Goal: Information Seeking & Learning: Find contact information

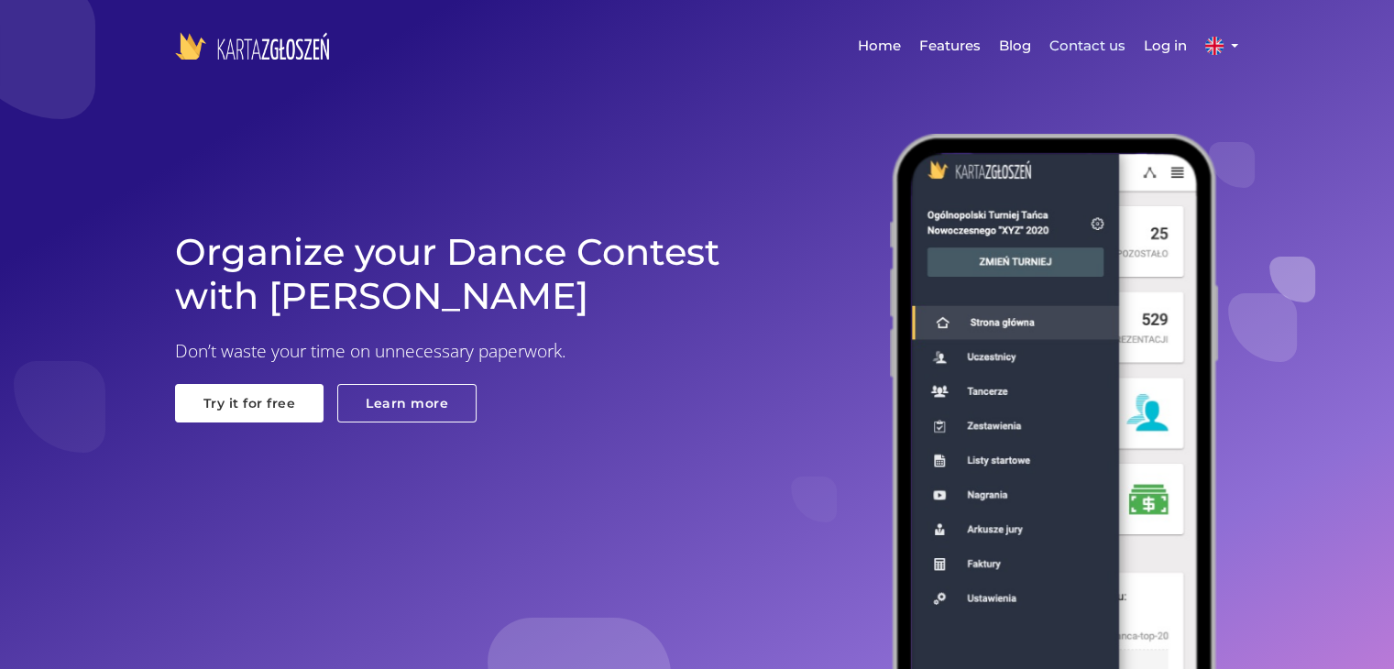
click at [1079, 41] on link "Contact us" at bounding box center [1087, 45] width 94 height 55
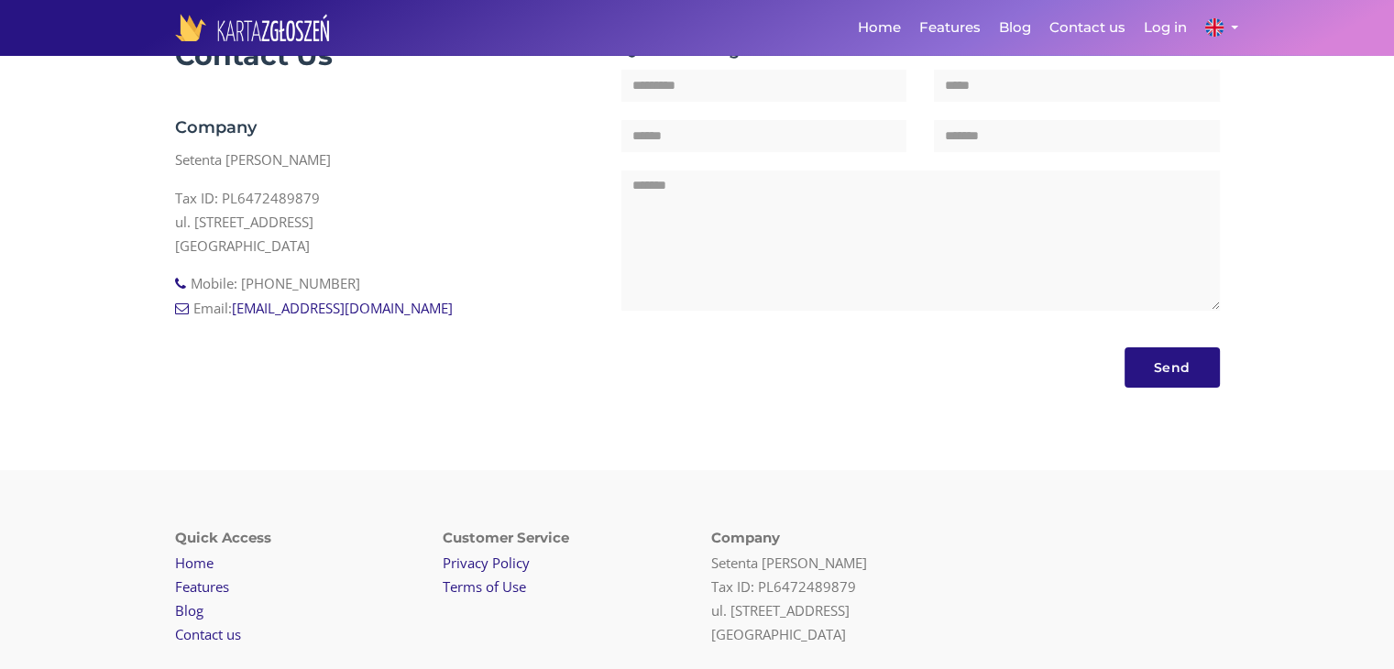
scroll to position [416, 0]
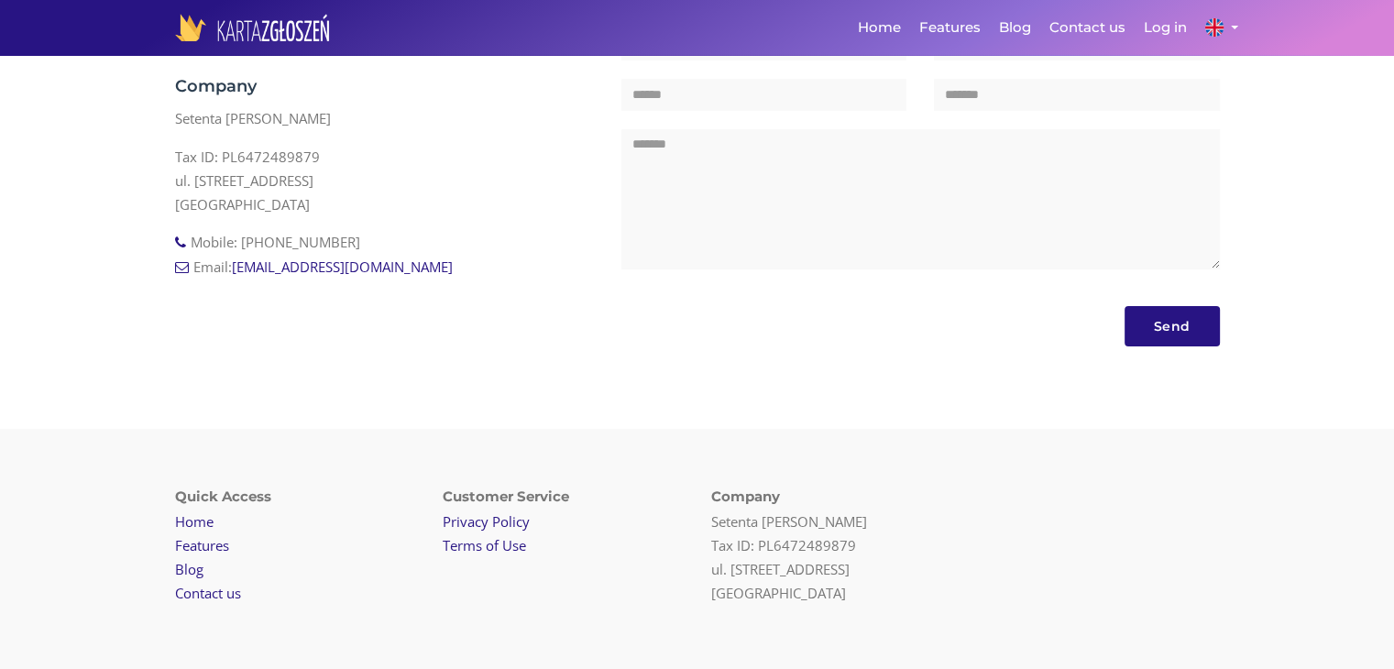
drag, startPoint x: 357, startPoint y: 246, endPoint x: 249, endPoint y: 244, distance: 107.2
click at [249, 244] on li "Mobile: [PHONE_NUMBER]" at bounding box center [385, 242] width 420 height 24
copy li "48 793 432 042"
drag, startPoint x: 413, startPoint y: 266, endPoint x: 231, endPoint y: 265, distance: 182.4
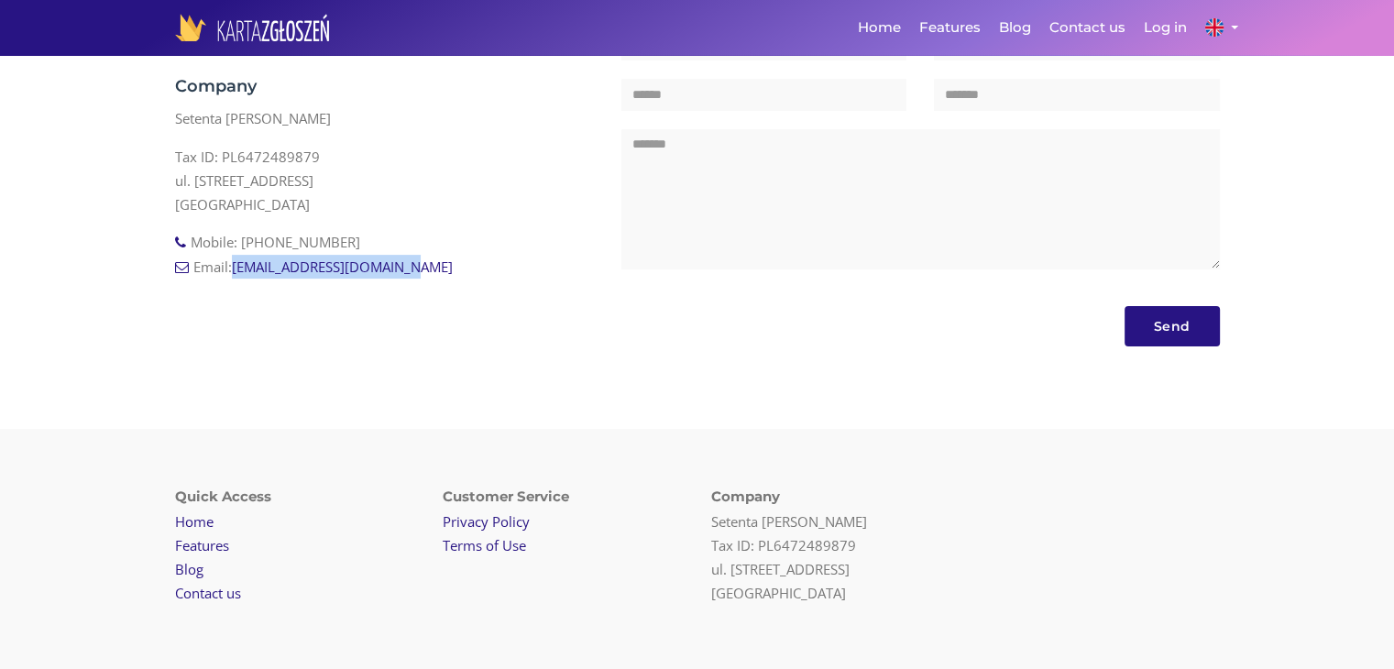
click at [231, 265] on li "Email: [EMAIL_ADDRESS][DOMAIN_NAME]" at bounding box center [385, 267] width 420 height 24
copy span "[EMAIL_ADDRESS][DOMAIN_NAME]"
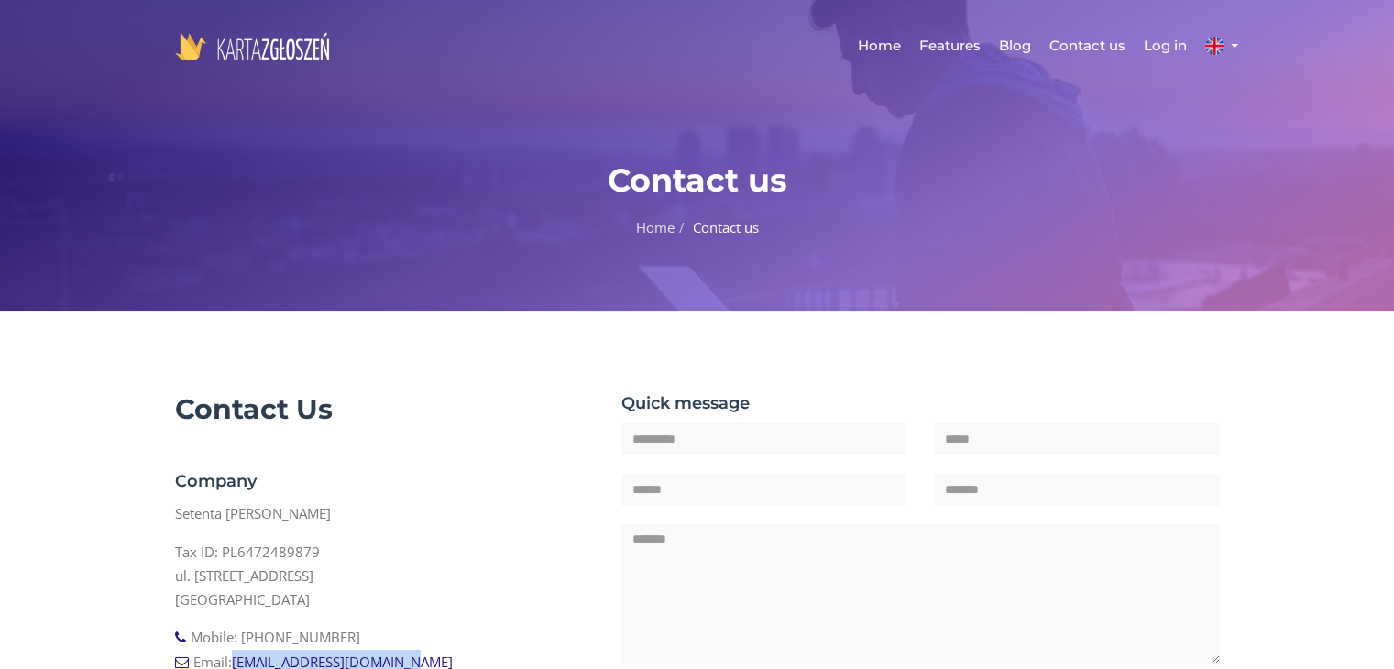
scroll to position [0, 0]
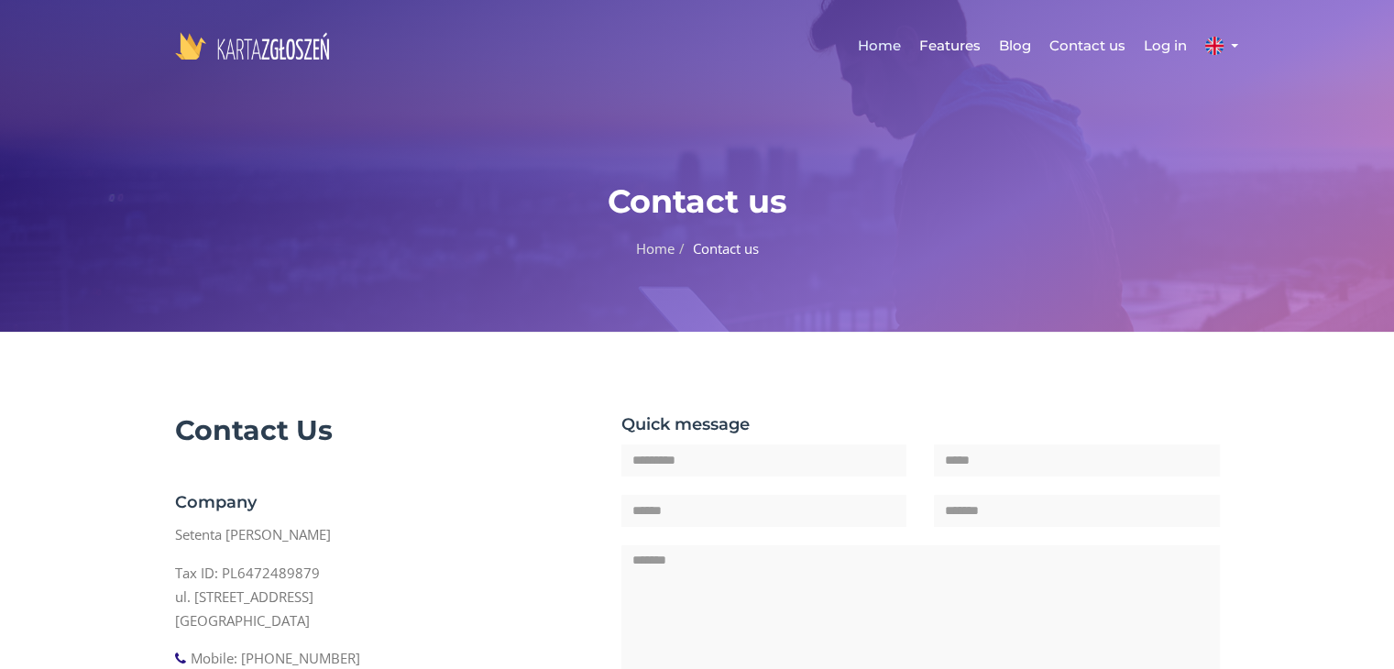
click at [884, 49] on link "Home" at bounding box center [879, 45] width 61 height 55
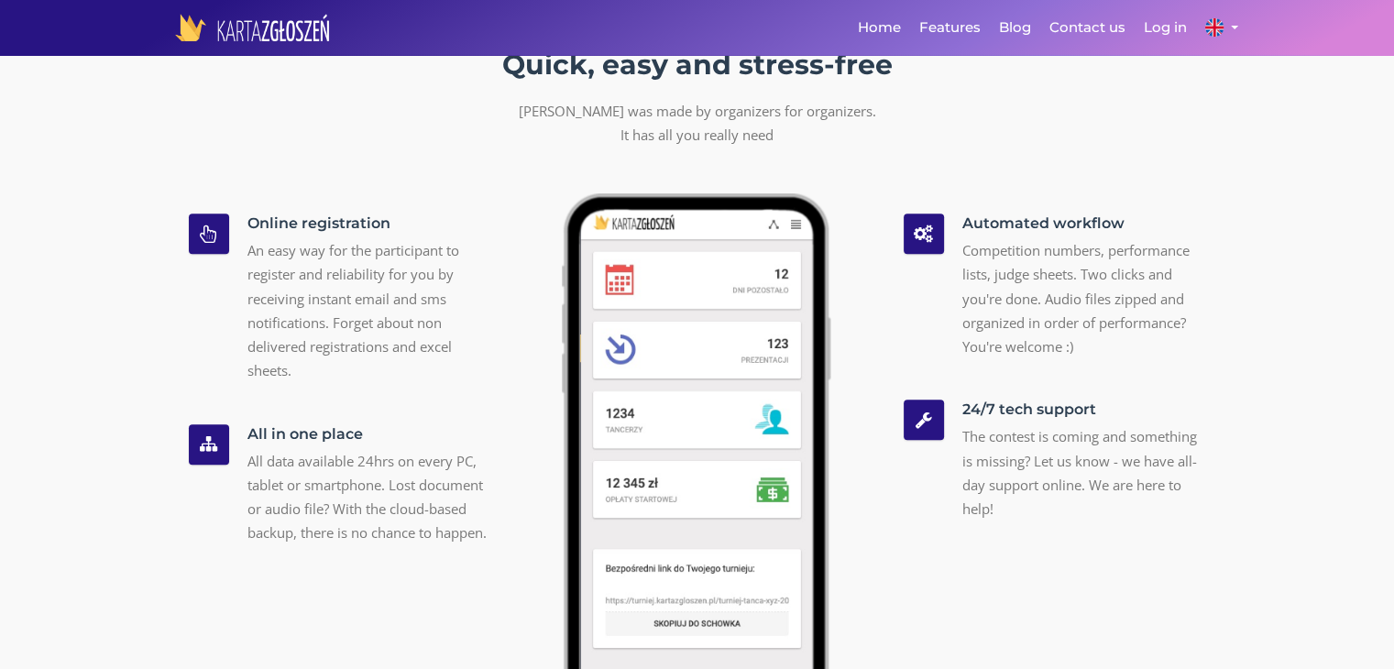
scroll to position [1466, 0]
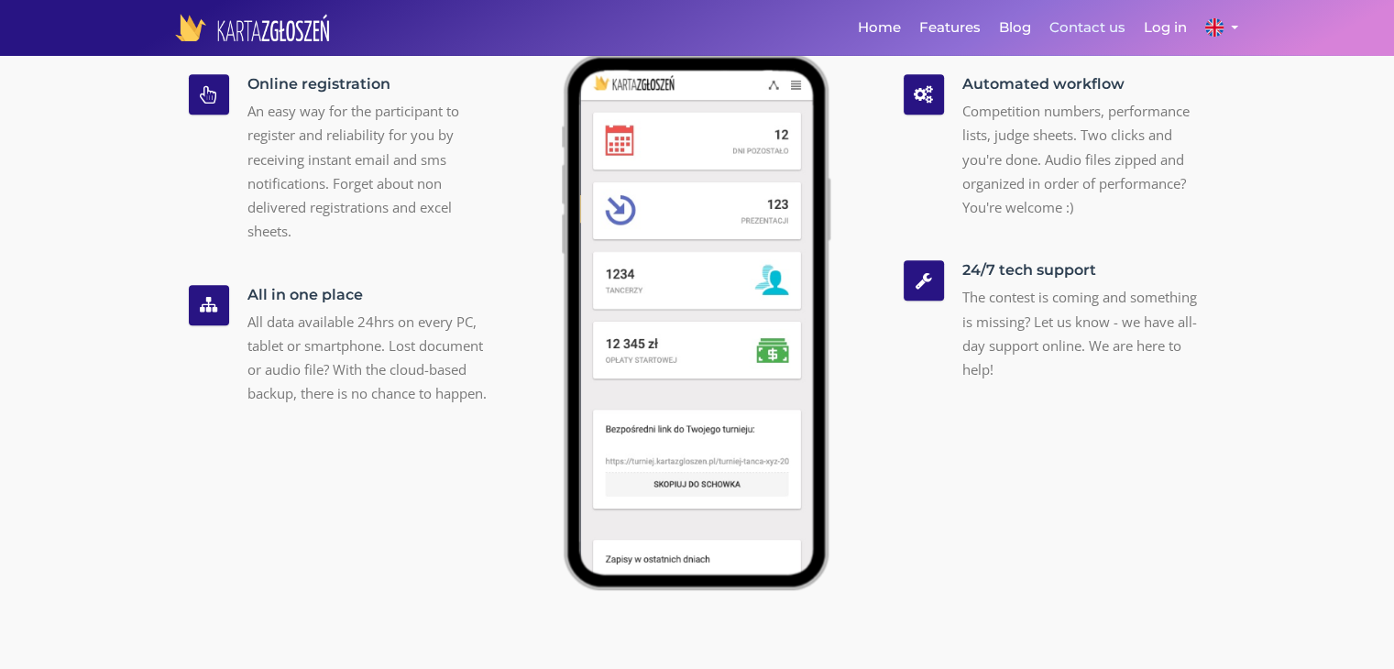
click at [1068, 23] on link "Contact us" at bounding box center [1087, 27] width 94 height 55
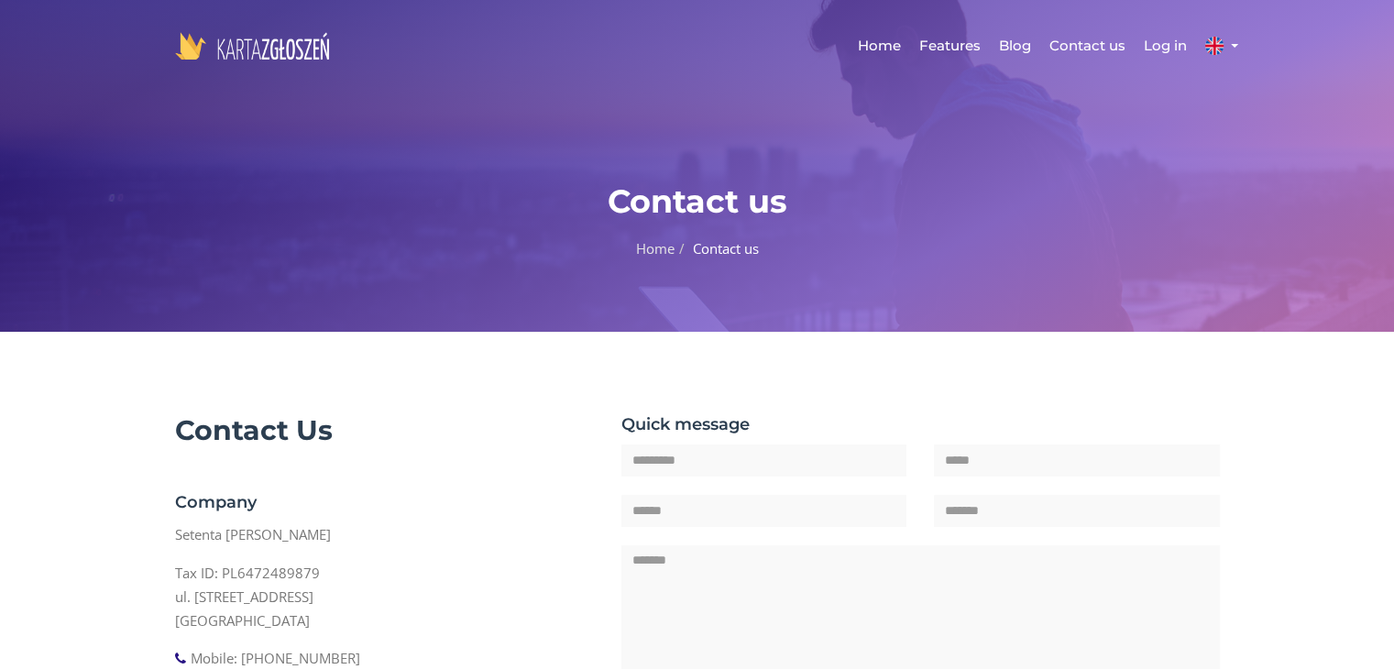
scroll to position [92, 0]
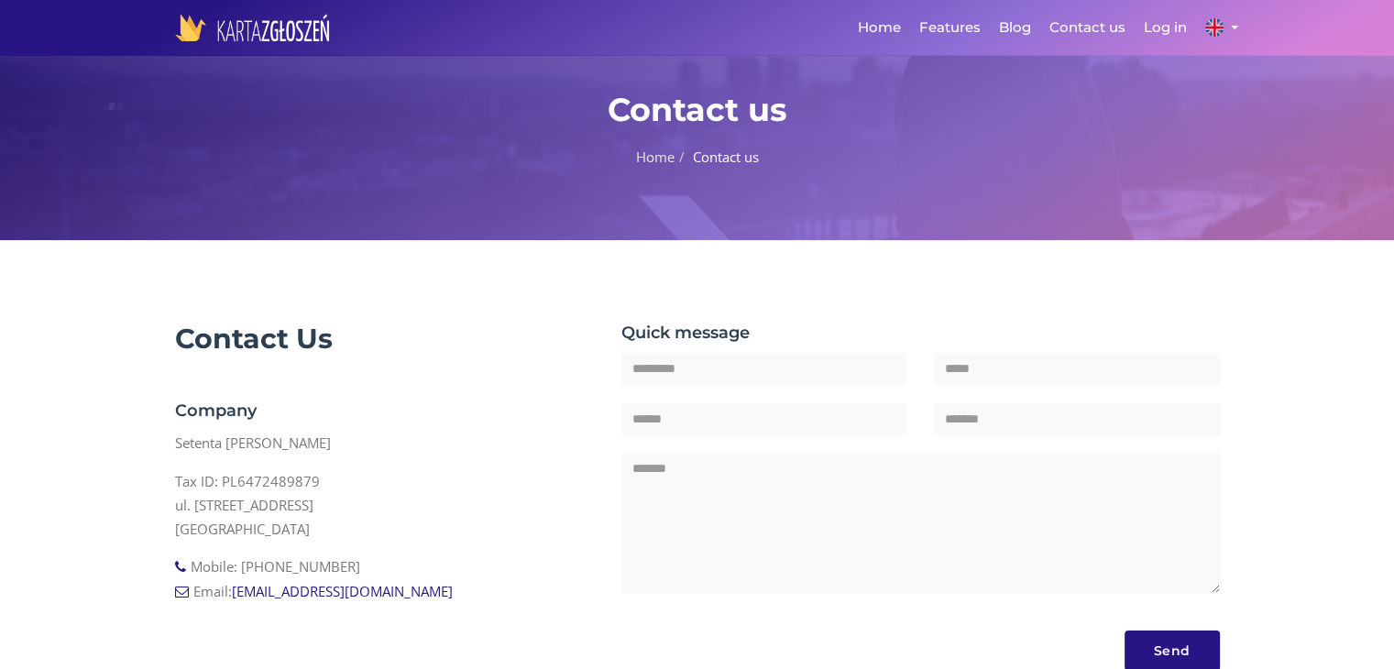
drag, startPoint x: 346, startPoint y: 562, endPoint x: 240, endPoint y: 565, distance: 106.4
click at [240, 565] on li "Mobile: [PHONE_NUMBER]" at bounding box center [385, 566] width 420 height 24
copy li "[PHONE_NUMBER]"
click at [1028, 30] on link "Blog" at bounding box center [1015, 27] width 50 height 55
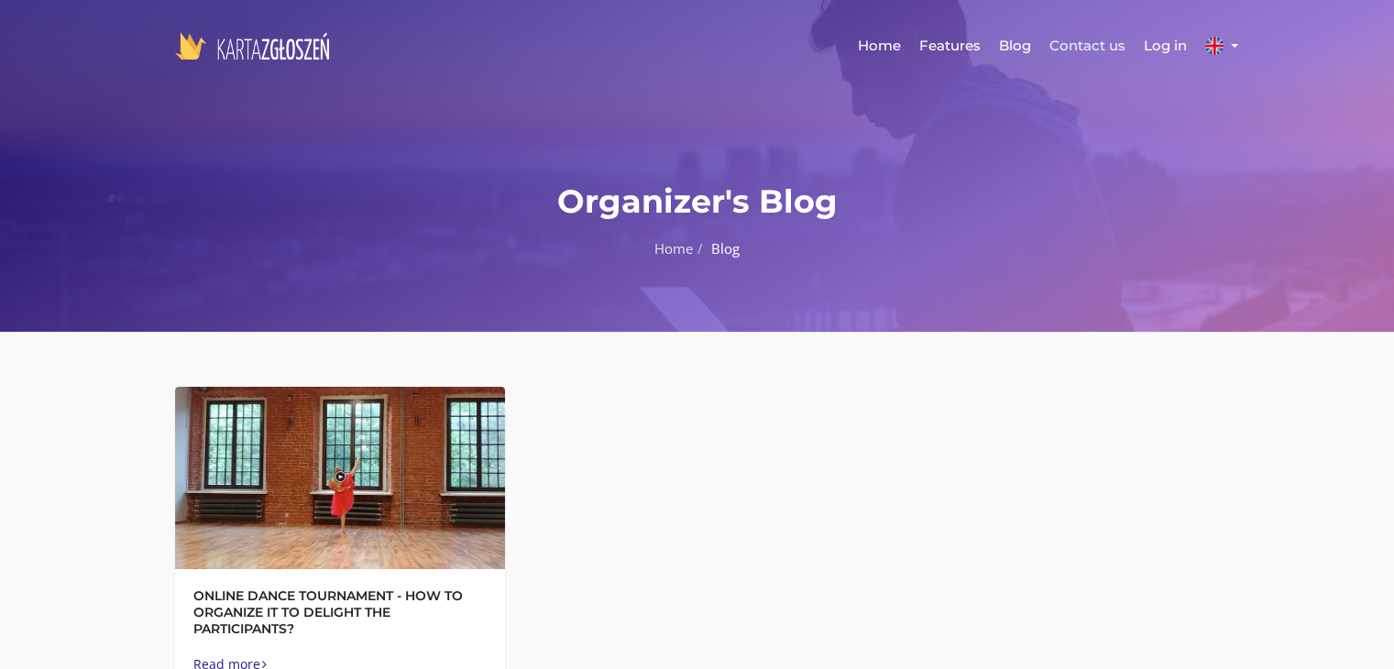
click at [1092, 45] on link "Contact us" at bounding box center [1087, 45] width 94 height 55
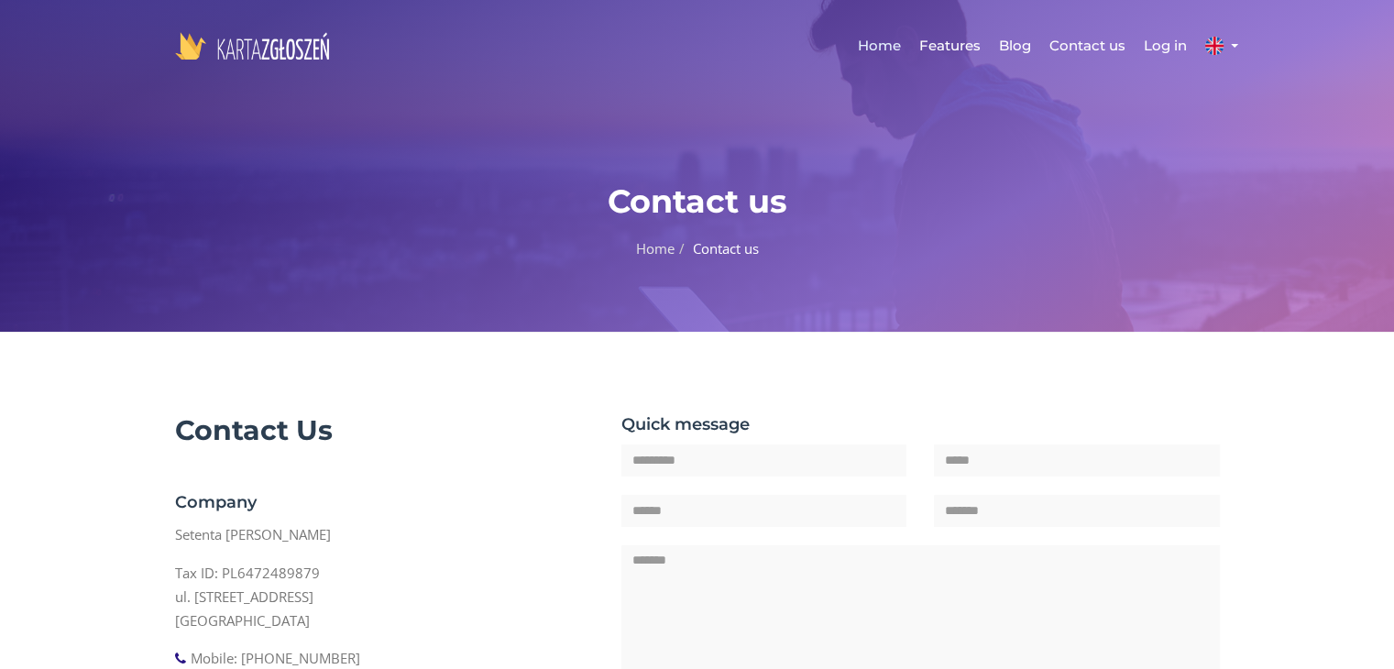
click at [883, 41] on link "Home" at bounding box center [879, 45] width 61 height 55
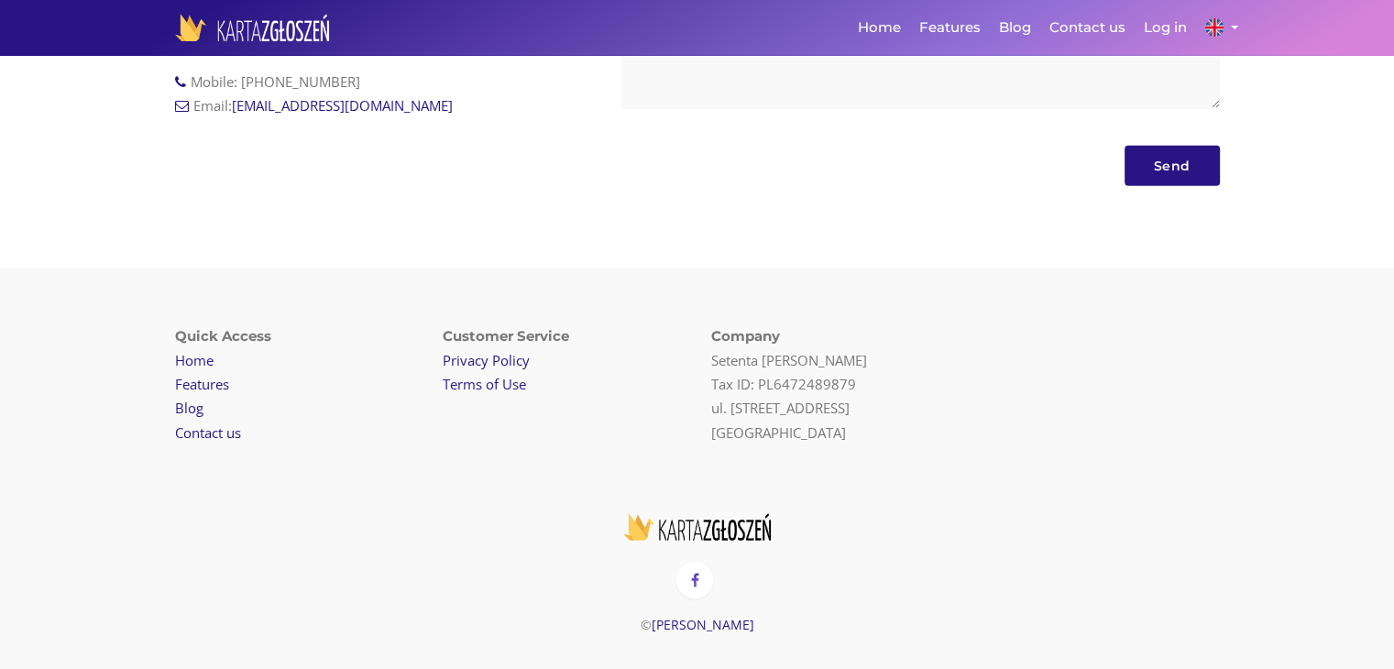
scroll to position [4370, 0]
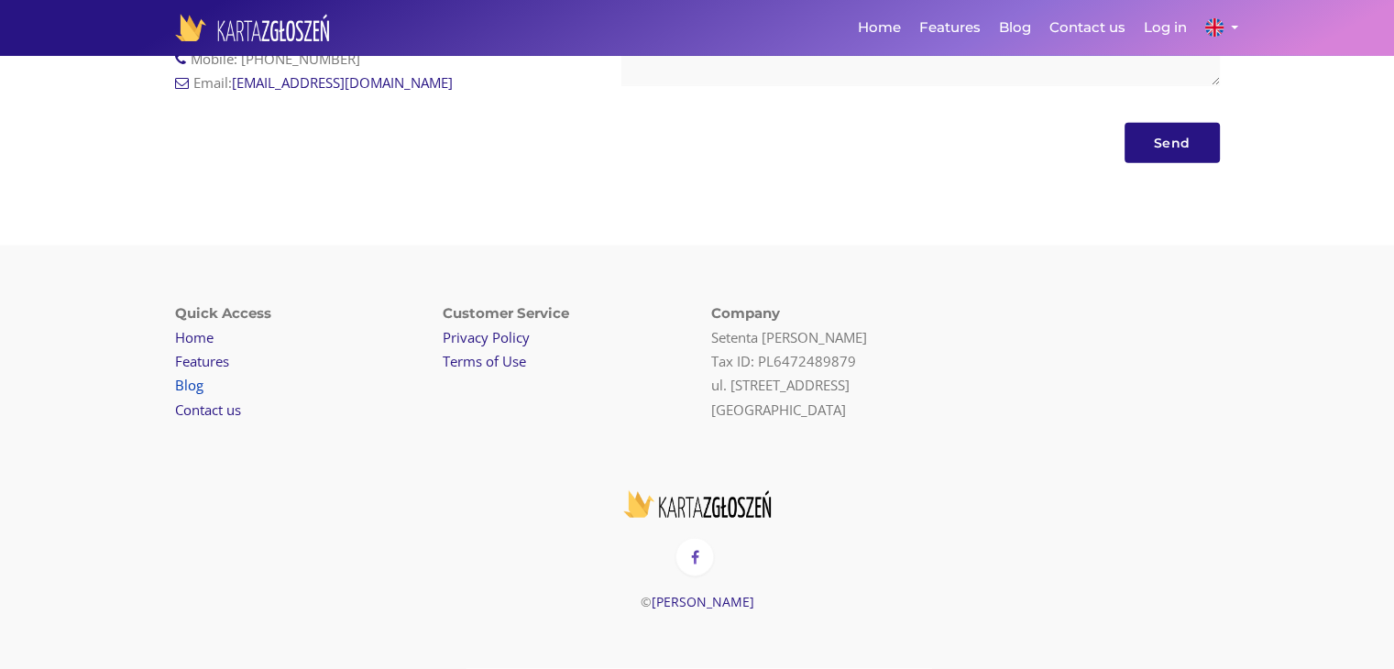
click at [194, 386] on link "Blog" at bounding box center [189, 385] width 28 height 18
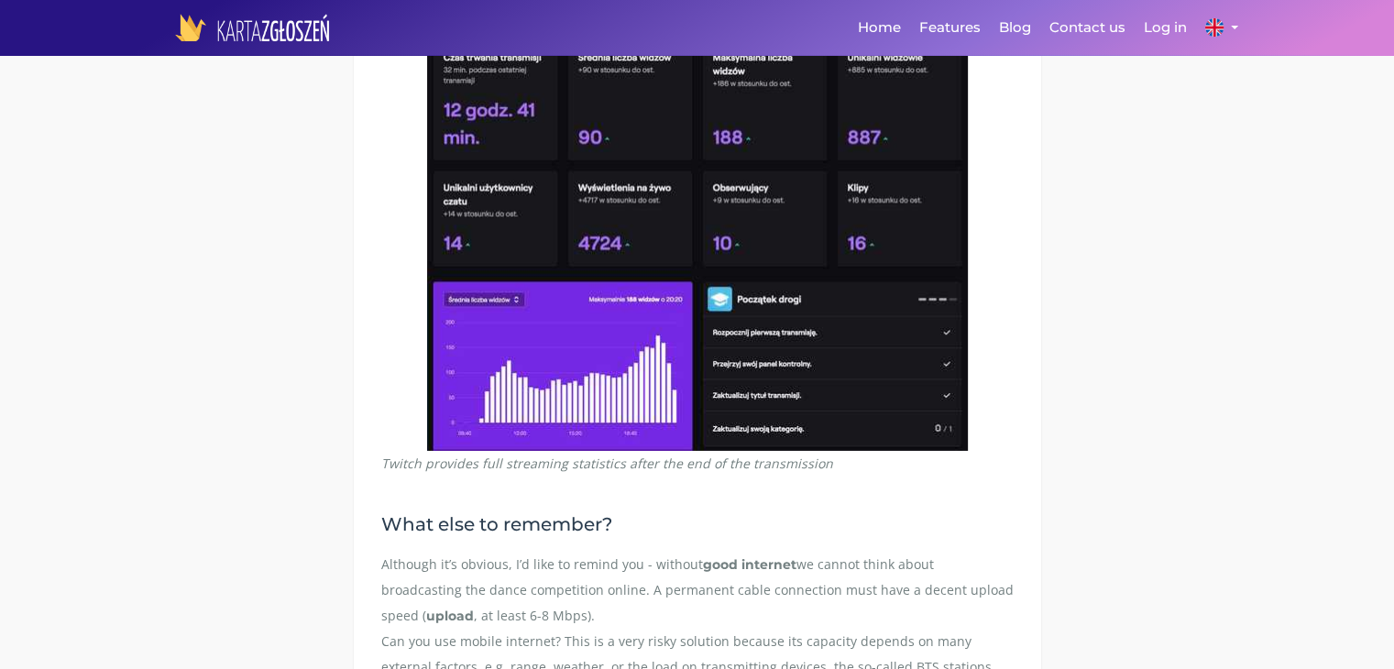
scroll to position [5672, 0]
